Goal: Information Seeking & Learning: Compare options

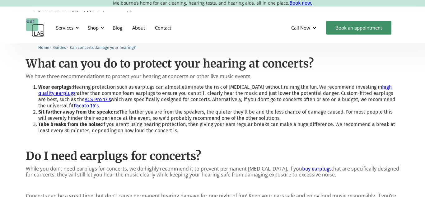
scroll to position [531, 0]
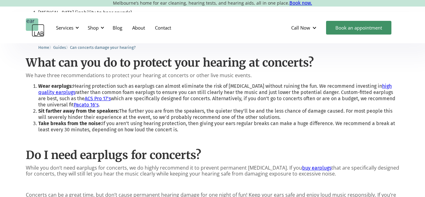
click at [110, 89] on li "Wear earplugs: Hearing protection such as earplugs can almost eliminate the ris…" at bounding box center [218, 95] width 361 height 25
click at [108, 95] on link "ACS Pro 17’s" at bounding box center [98, 98] width 26 height 6
click at [105, 95] on link "ACS Pro 17’s" at bounding box center [98, 98] width 26 height 6
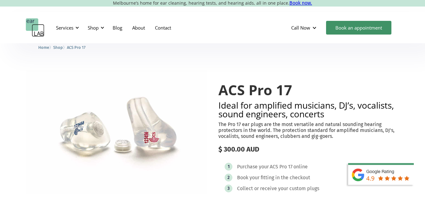
scroll to position [3, 0]
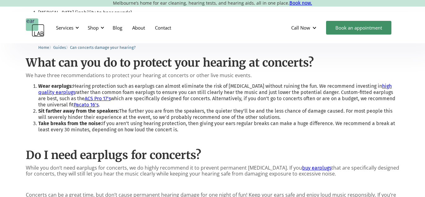
click at [91, 102] on link "Pacato 16's" at bounding box center [86, 105] width 25 height 6
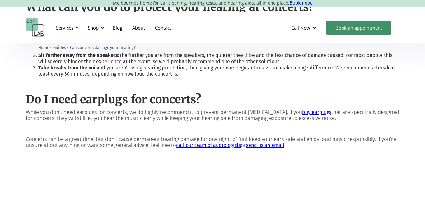
scroll to position [594, 0]
